Goal: Information Seeking & Learning: Learn about a topic

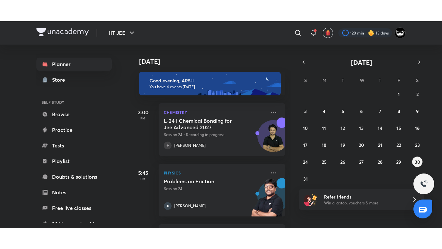
scroll to position [101, 0]
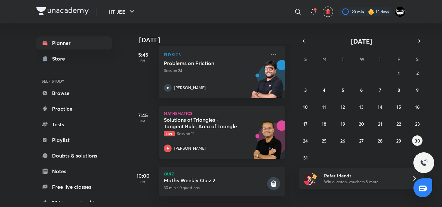
click at [222, 123] on h5 "Solutions of Triangles - Tangent Rule, Area of Triangle" at bounding box center [204, 122] width 81 height 13
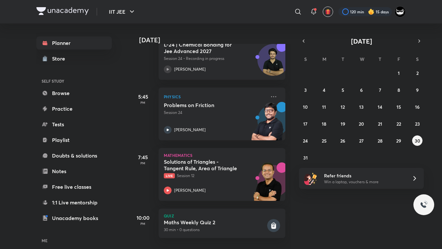
scroll to position [60, 0]
